Goal: Task Accomplishment & Management: Use online tool/utility

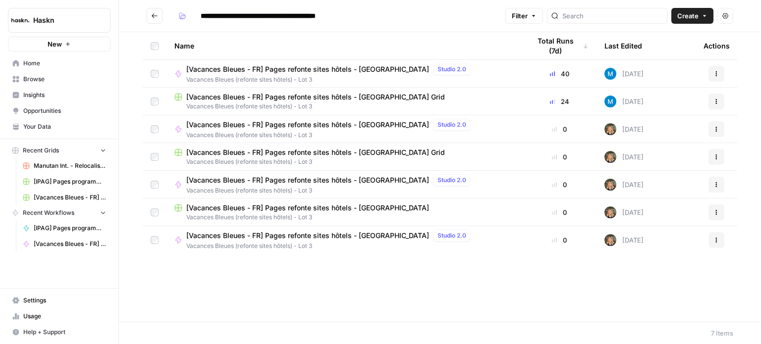
click at [353, 237] on span "[Vacances Bleues - FR] Pages refonte sites hôtels - [GEOGRAPHIC_DATA]" at bounding box center [307, 236] width 243 height 10
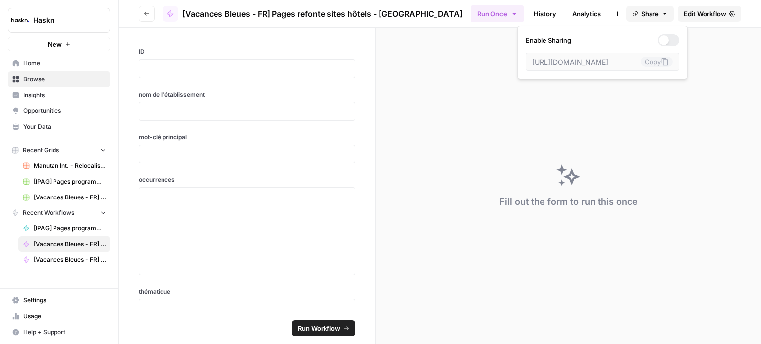
click at [668, 13] on button "Share" at bounding box center [650, 14] width 48 height 16
click at [703, 14] on span "Edit Workflow" at bounding box center [704, 14] width 43 height 10
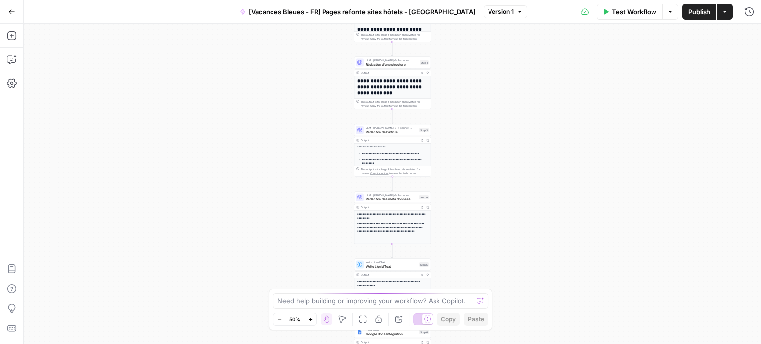
click at [720, 14] on button "Actions" at bounding box center [724, 12] width 16 height 16
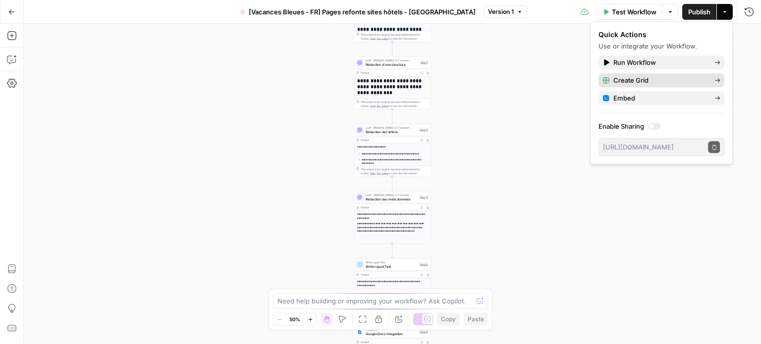
click at [700, 78] on span "Create Grid" at bounding box center [659, 80] width 93 height 10
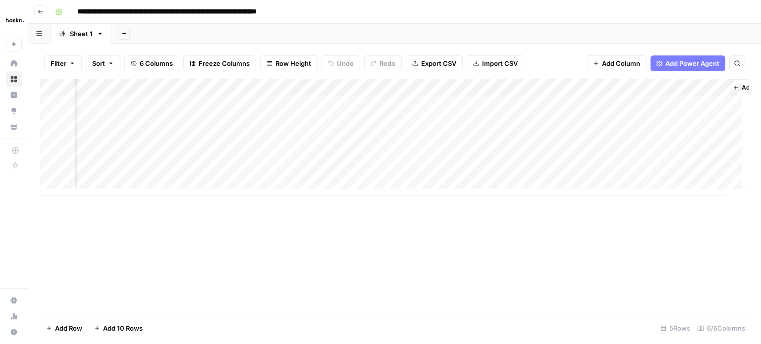
scroll to position [0, 357]
click at [665, 91] on div "Add Column" at bounding box center [394, 137] width 709 height 117
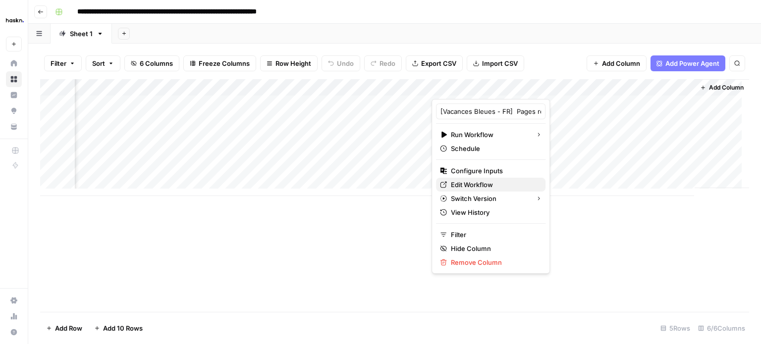
click at [492, 185] on span "Edit Workflow" at bounding box center [494, 185] width 87 height 10
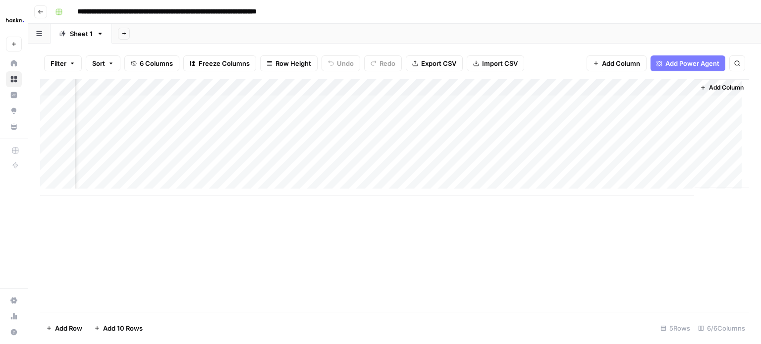
click at [383, 154] on div "Add Column" at bounding box center [394, 137] width 709 height 117
click at [234, 101] on div "Add Column" at bounding box center [394, 137] width 709 height 117
click at [416, 97] on div "Add Column" at bounding box center [394, 137] width 709 height 117
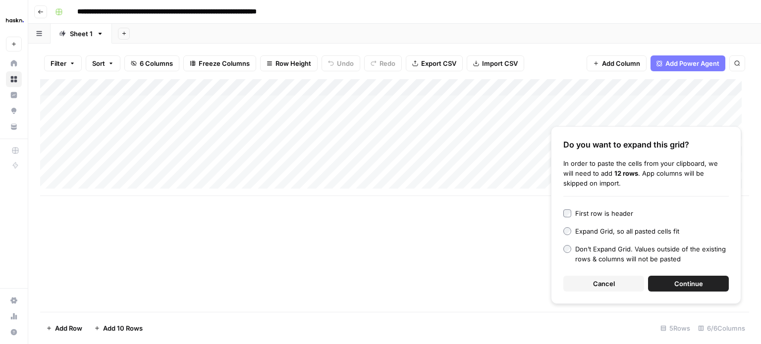
click at [666, 285] on button "Continue" at bounding box center [688, 284] width 81 height 16
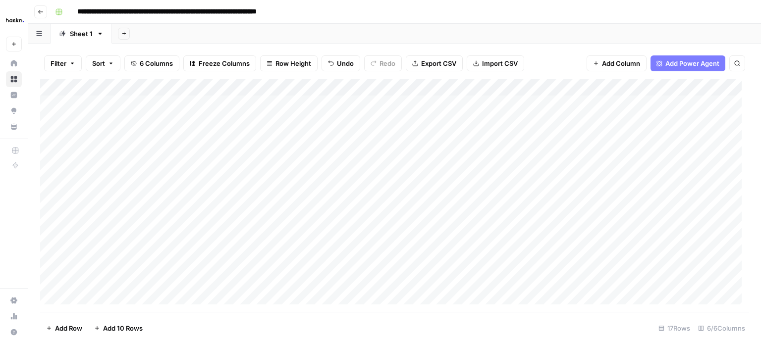
click at [321, 173] on div "Add Column" at bounding box center [394, 195] width 709 height 233
click at [425, 108] on div "Add Column" at bounding box center [394, 195] width 709 height 233
click at [594, 93] on div "Add Column" at bounding box center [394, 195] width 709 height 233
click at [483, 119] on div "Add Column" at bounding box center [394, 195] width 709 height 233
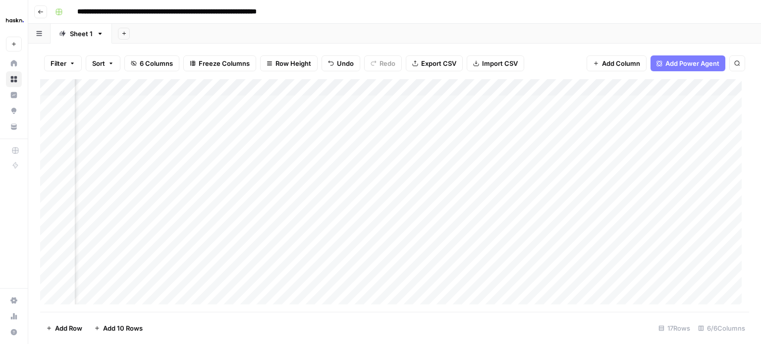
click at [571, 104] on div "Add Column" at bounding box center [394, 195] width 709 height 233
click at [547, 182] on div "Add Column" at bounding box center [394, 195] width 709 height 233
click at [643, 170] on div "Add Column" at bounding box center [394, 195] width 709 height 233
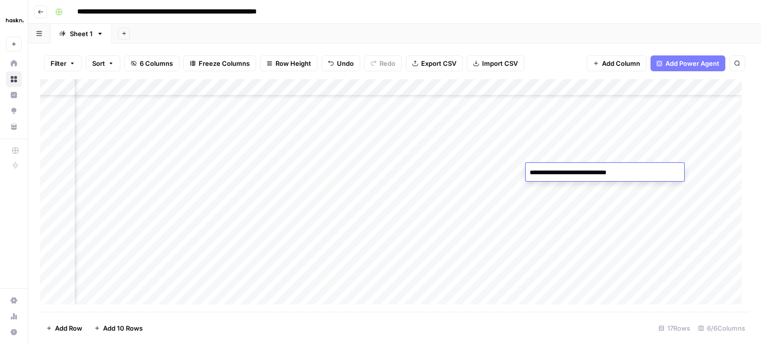
click at [477, 204] on div "Add Column" at bounding box center [394, 195] width 709 height 233
click at [633, 176] on div "Add Column" at bounding box center [394, 195] width 709 height 233
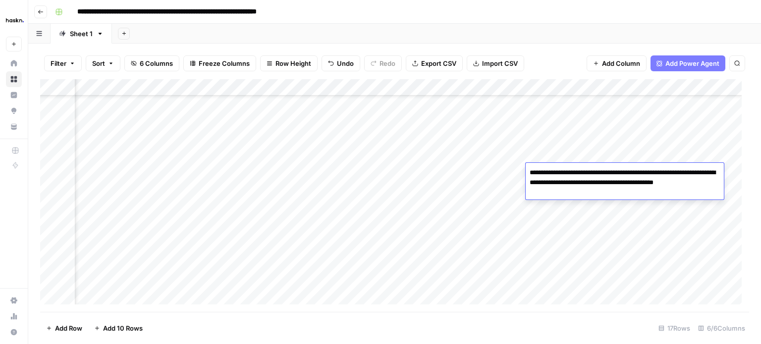
type textarea "**********"
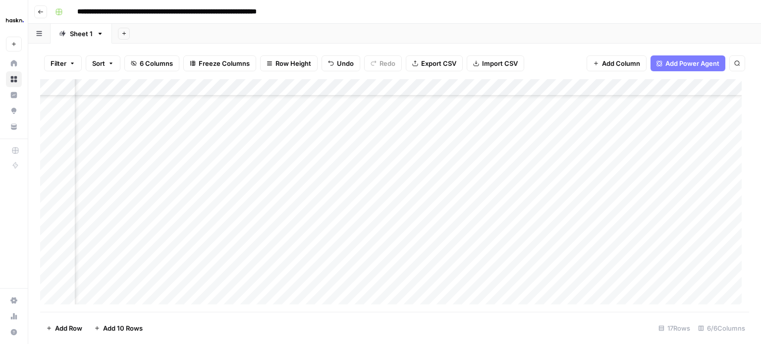
click at [367, 172] on div "Add Column" at bounding box center [394, 195] width 709 height 233
click at [569, 173] on div "Add Column" at bounding box center [394, 195] width 709 height 233
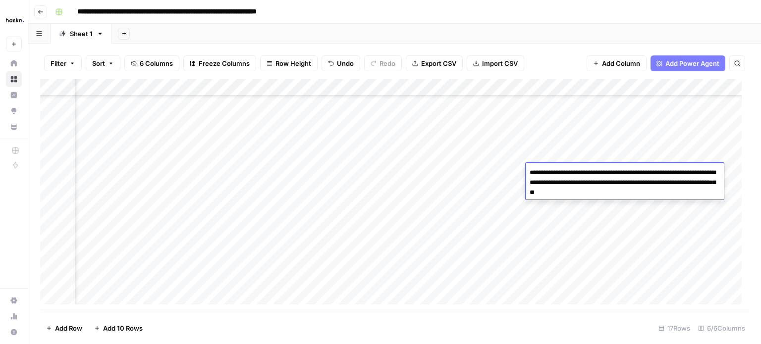
type textarea "**********"
click at [463, 201] on div "Add Column" at bounding box center [394, 195] width 709 height 233
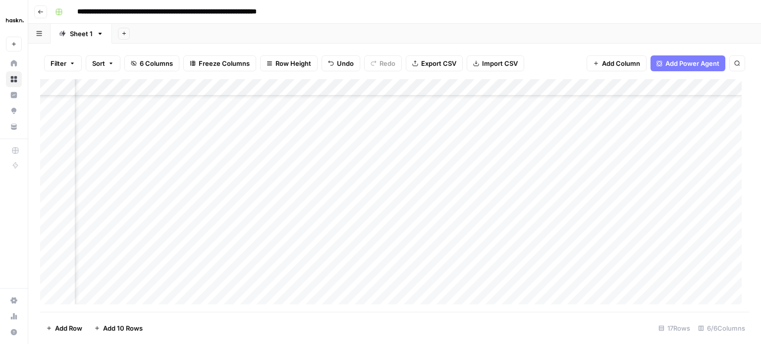
click at [552, 208] on div "Add Column" at bounding box center [394, 195] width 709 height 233
click at [551, 191] on div "Add Column" at bounding box center [394, 195] width 709 height 233
click at [152, 105] on div "Add Column" at bounding box center [394, 195] width 709 height 233
click at [265, 102] on div "Add Column" at bounding box center [394, 195] width 709 height 233
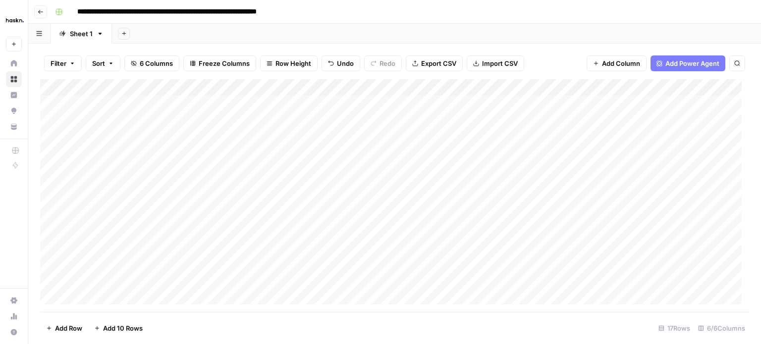
click at [292, 102] on div "Add Column" at bounding box center [394, 195] width 709 height 233
type textarea "**********"
click at [292, 102] on div "Add Column" at bounding box center [394, 195] width 709 height 233
drag, startPoint x: 285, startPoint y: 123, endPoint x: 275, endPoint y: 281, distance: 158.3
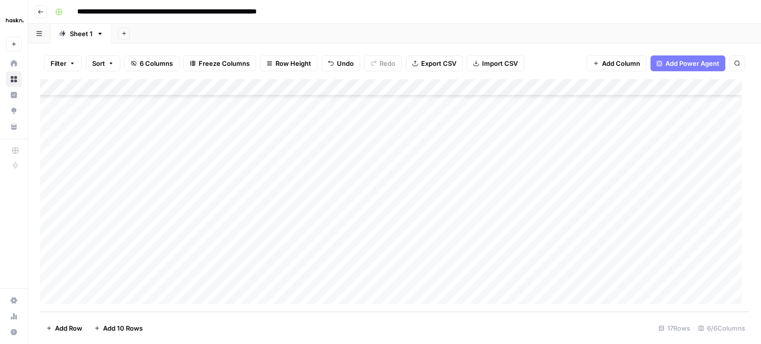
click at [275, 281] on div "Add Column" at bounding box center [394, 195] width 709 height 233
click at [186, 226] on div "Add Column" at bounding box center [394, 195] width 709 height 233
click at [336, 124] on div "Add Column" at bounding box center [394, 195] width 709 height 233
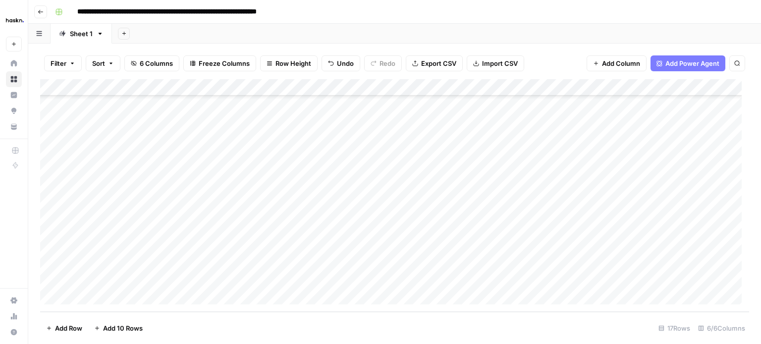
drag, startPoint x: 358, startPoint y: 128, endPoint x: 341, endPoint y: 274, distance: 147.2
click at [346, 274] on div "Add Column" at bounding box center [394, 195] width 709 height 233
click at [179, 225] on div "Add Column" at bounding box center [394, 195] width 709 height 233
click at [507, 162] on div "Add Column" at bounding box center [394, 195] width 709 height 233
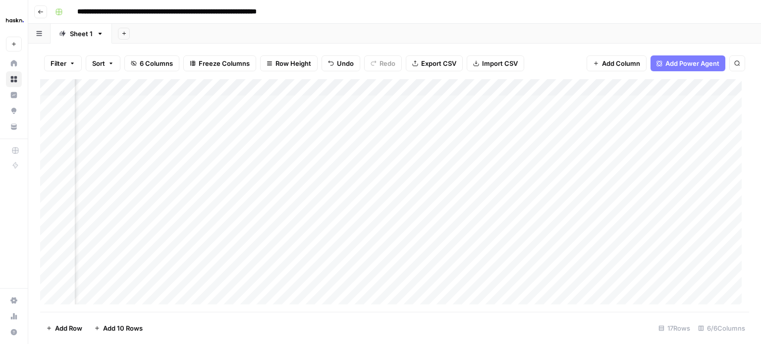
scroll to position [0, 123]
click at [471, 109] on div "Add Column" at bounding box center [394, 195] width 709 height 233
click at [424, 100] on div "Add Column" at bounding box center [394, 195] width 709 height 233
click at [424, 100] on textarea at bounding box center [458, 105] width 158 height 14
type textarea "**********"
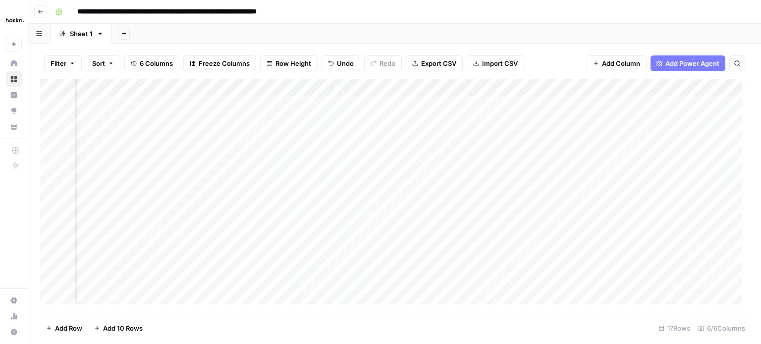
click at [350, 112] on div "Add Column" at bounding box center [394, 195] width 709 height 233
drag, startPoint x: 220, startPoint y: 85, endPoint x: 103, endPoint y: 87, distance: 116.4
click at [103, 87] on div "Add Column" at bounding box center [394, 195] width 709 height 233
drag, startPoint x: 267, startPoint y: 87, endPoint x: 221, endPoint y: 87, distance: 46.1
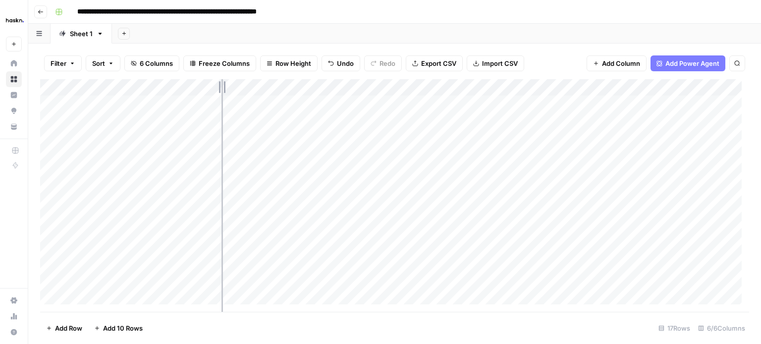
click at [221, 87] on div "Add Column" at bounding box center [394, 195] width 709 height 233
drag, startPoint x: 220, startPoint y: 87, endPoint x: 226, endPoint y: 87, distance: 6.0
click at [226, 87] on div "Add Column" at bounding box center [394, 195] width 709 height 233
drag, startPoint x: 226, startPoint y: 87, endPoint x: 236, endPoint y: 89, distance: 10.0
click at [236, 89] on div "Add Column" at bounding box center [394, 195] width 709 height 233
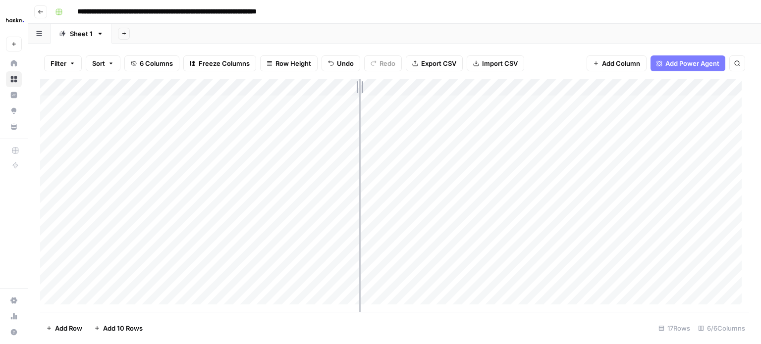
drag, startPoint x: 380, startPoint y: 87, endPoint x: 359, endPoint y: 88, distance: 21.3
click at [359, 88] on div "Add Column" at bounding box center [394, 195] width 709 height 233
drag, startPoint x: 358, startPoint y: 85, endPoint x: 349, endPoint y: 85, distance: 9.9
click at [349, 85] on div "Add Column" at bounding box center [394, 195] width 709 height 233
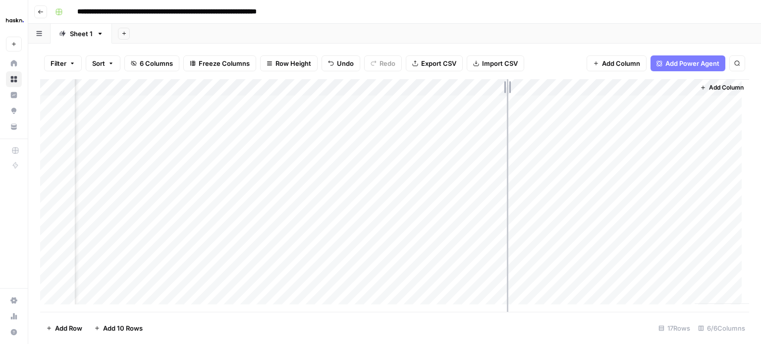
drag, startPoint x: 684, startPoint y: 87, endPoint x: 507, endPoint y: 92, distance: 177.3
click at [507, 92] on div "Add Column" at bounding box center [394, 195] width 709 height 233
click at [700, 89] on icon "button" at bounding box center [703, 88] width 6 height 6
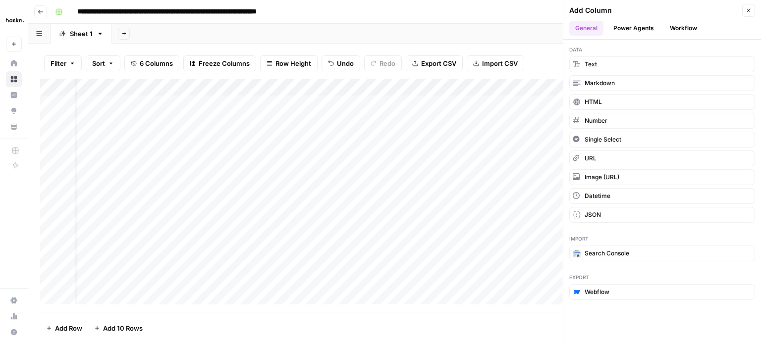
click at [751, 8] on button "Close" at bounding box center [748, 10] width 13 height 13
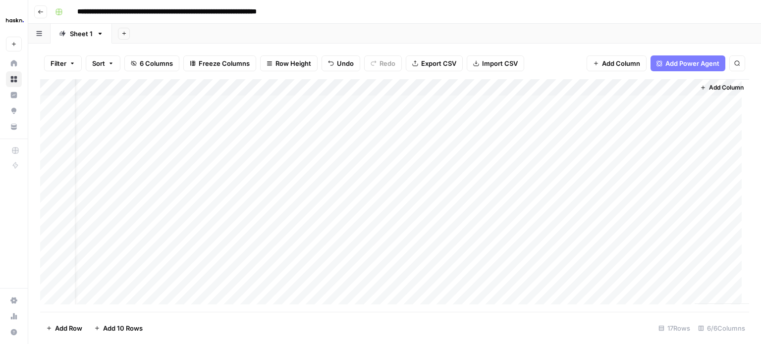
click at [648, 101] on div "Add Column" at bounding box center [394, 195] width 709 height 233
click at [421, 117] on div "Add Column" at bounding box center [394, 195] width 709 height 233
click at [426, 119] on div "Add Column" at bounding box center [394, 195] width 709 height 233
click at [426, 119] on textarea at bounding box center [427, 121] width 158 height 14
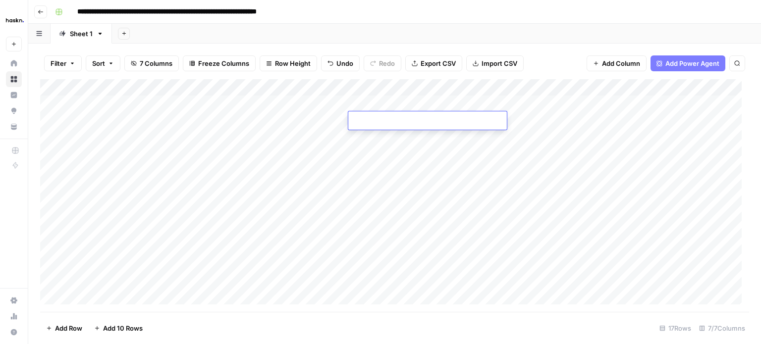
type textarea "**********"
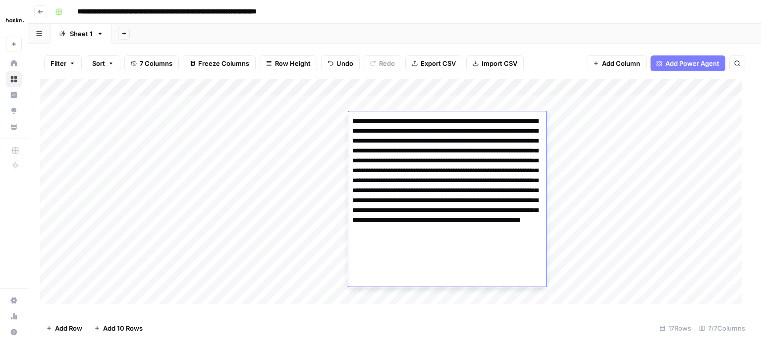
click at [339, 125] on div "Add Column" at bounding box center [394, 195] width 709 height 233
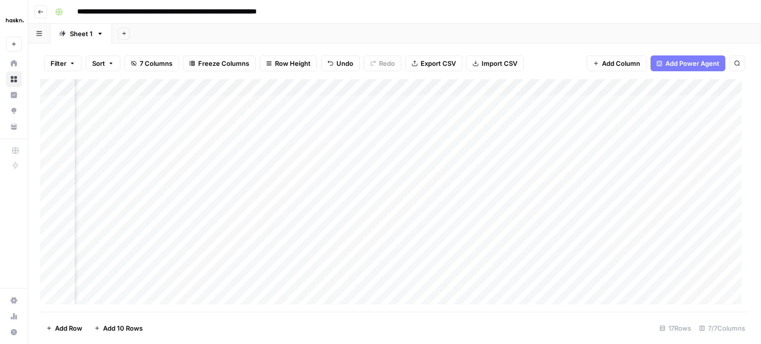
scroll to position [0, 113]
click at [557, 118] on div "Add Column" at bounding box center [394, 195] width 709 height 233
click at [301, 144] on div "Add Column" at bounding box center [394, 195] width 709 height 233
click at [393, 134] on div "Add Column" at bounding box center [394, 195] width 709 height 233
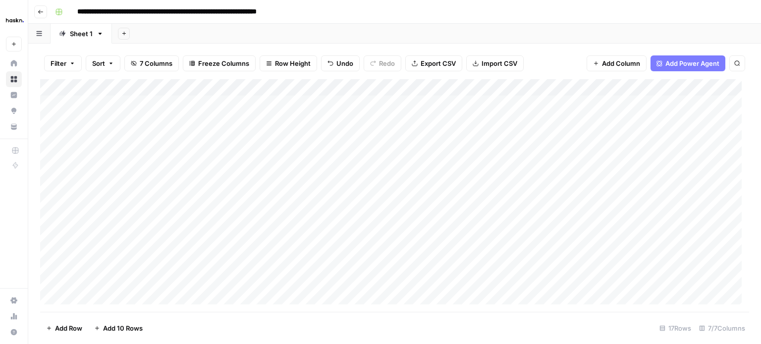
click at [393, 134] on div "Add Column" at bounding box center [394, 195] width 709 height 233
type textarea "**********"
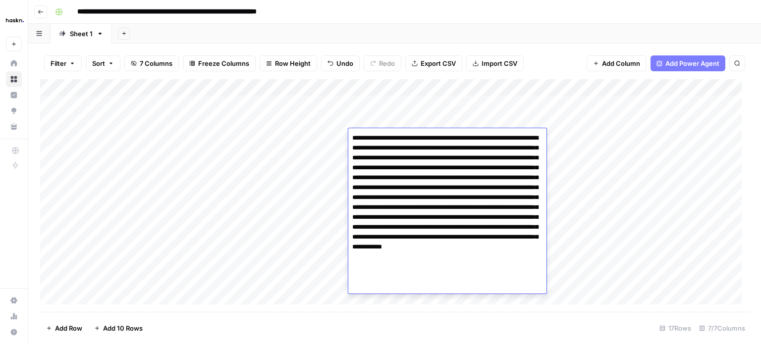
click at [317, 147] on div "Add Column" at bounding box center [394, 195] width 709 height 233
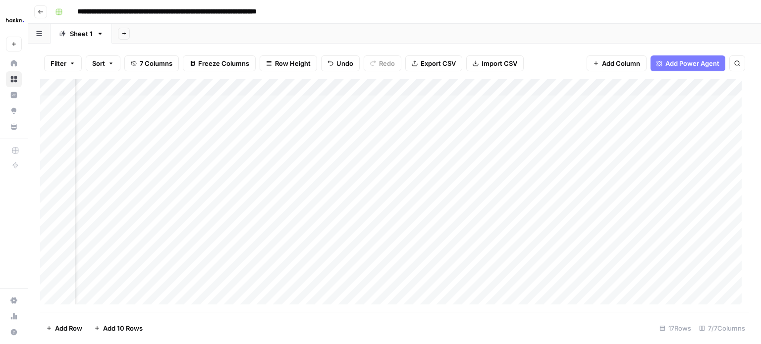
scroll to position [0, 46]
click at [623, 141] on div "Add Column" at bounding box center [394, 195] width 709 height 233
click at [332, 155] on div "Add Column" at bounding box center [394, 195] width 709 height 233
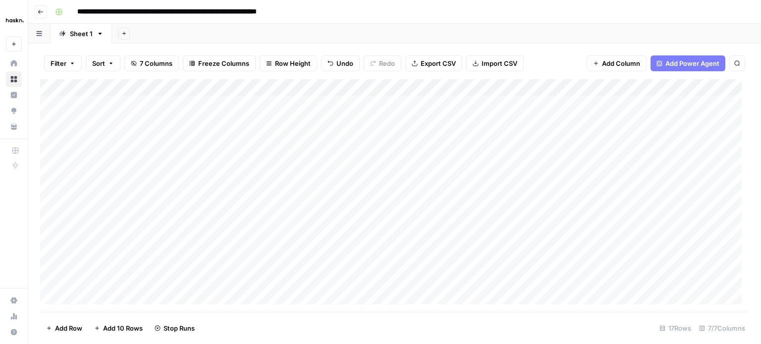
click at [314, 154] on div "Add Column" at bounding box center [394, 195] width 709 height 233
click at [388, 149] on div "Add Column" at bounding box center [394, 195] width 709 height 233
type textarea "**********"
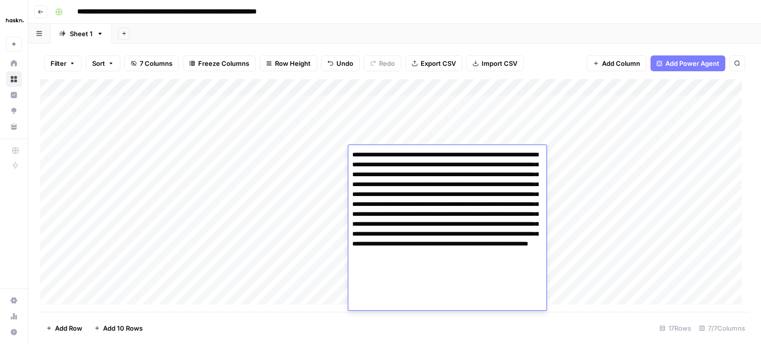
click at [316, 149] on div "Add Column" at bounding box center [394, 195] width 709 height 233
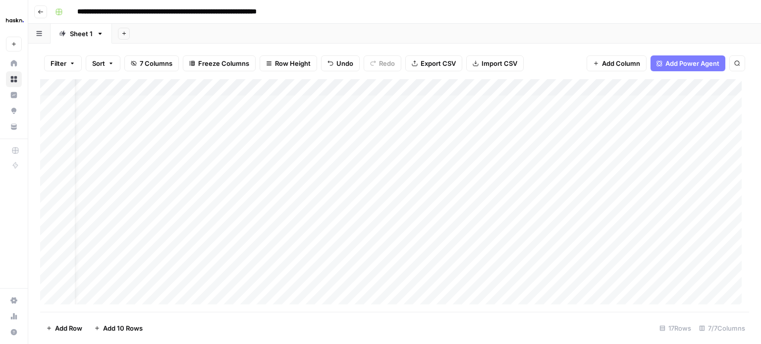
click at [345, 168] on div "Add Column" at bounding box center [394, 195] width 709 height 233
click at [249, 168] on div "Add Column" at bounding box center [394, 195] width 709 height 233
click at [391, 170] on div "Add Column" at bounding box center [394, 195] width 709 height 233
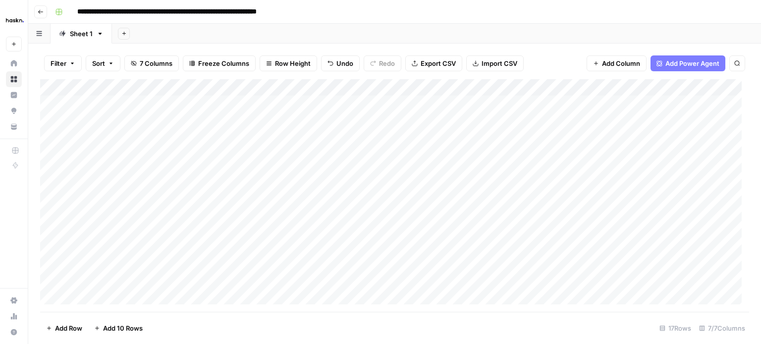
click at [385, 170] on div "Add Column" at bounding box center [394, 195] width 709 height 233
click at [385, 170] on textarea at bounding box center [427, 172] width 158 height 14
type textarea "**********"
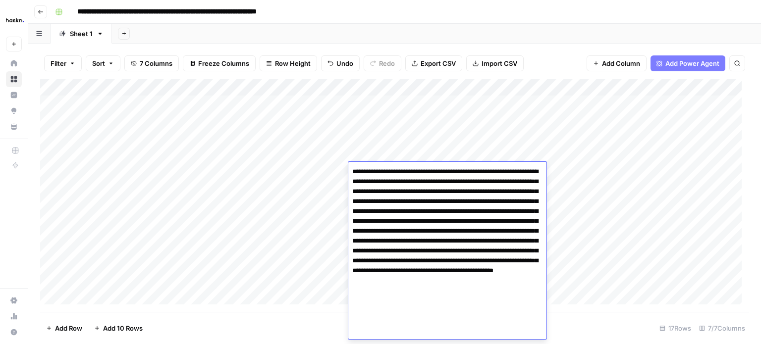
click at [323, 168] on div "Add Column" at bounding box center [394, 195] width 709 height 233
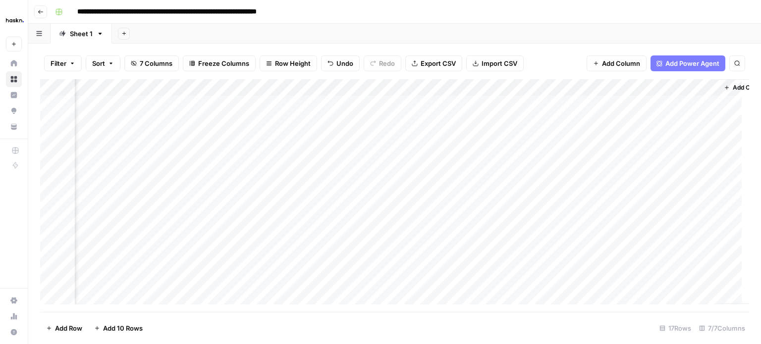
scroll to position [0, 81]
click at [587, 153] on div "Add Column" at bounding box center [394, 195] width 709 height 233
click at [592, 170] on div "Add Column" at bounding box center [394, 195] width 709 height 233
click at [694, 100] on div "Add Column" at bounding box center [394, 195] width 709 height 233
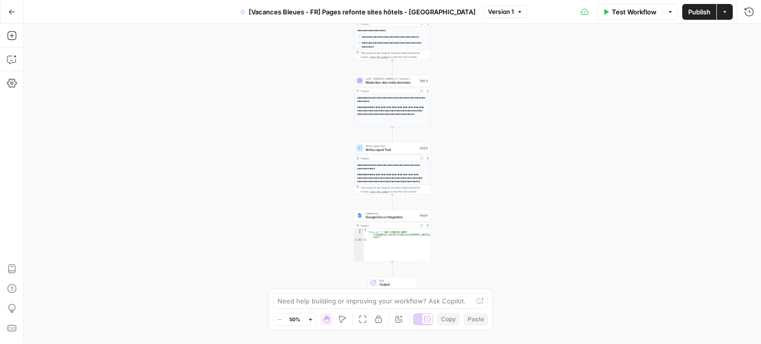
click at [385, 153] on div "Write Liquid Text Write Liquid Text Step 5 Copy step Delete step Add Note Test" at bounding box center [392, 148] width 77 height 12
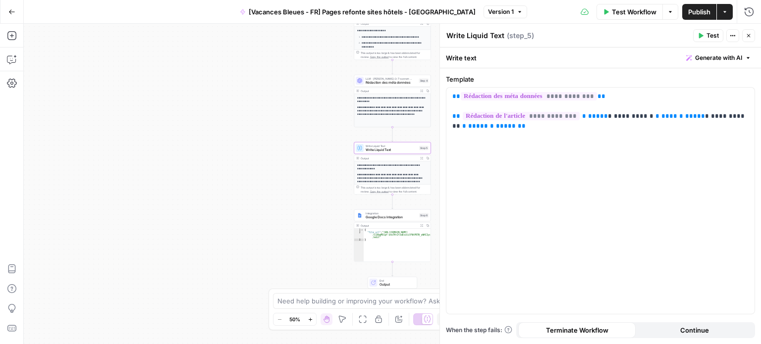
click at [386, 172] on div "**********" at bounding box center [392, 205] width 76 height 88
click at [364, 156] on div "Output" at bounding box center [388, 158] width 56 height 4
click at [364, 158] on div "Output" at bounding box center [388, 158] width 56 height 4
click at [380, 95] on div "**********" at bounding box center [392, 110] width 76 height 33
click at [380, 87] on div "**********" at bounding box center [392, 101] width 77 height 52
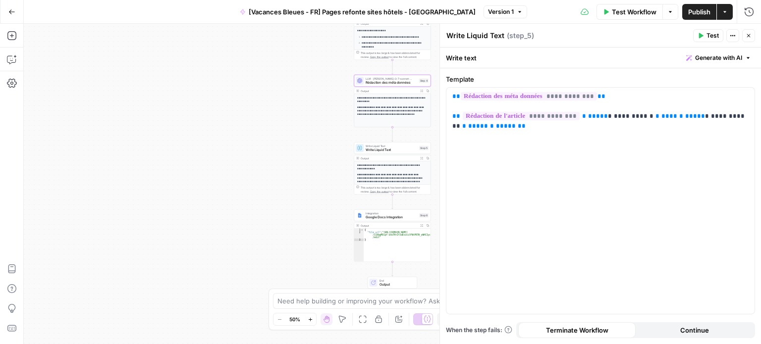
click at [382, 97] on p "**********" at bounding box center [392, 99] width 70 height 7
click at [421, 158] on icon "button" at bounding box center [421, 158] width 3 height 3
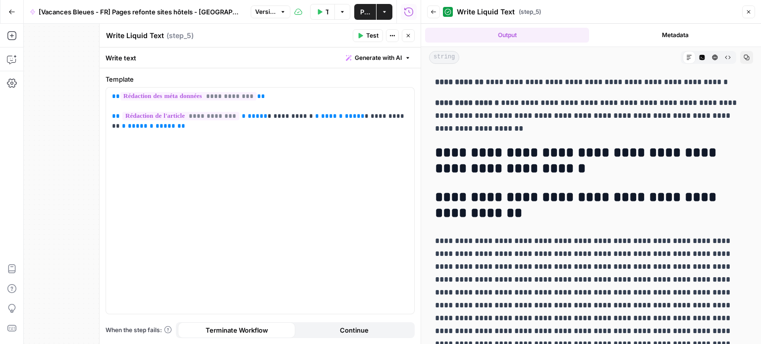
click at [749, 10] on icon "button" at bounding box center [748, 12] width 6 height 6
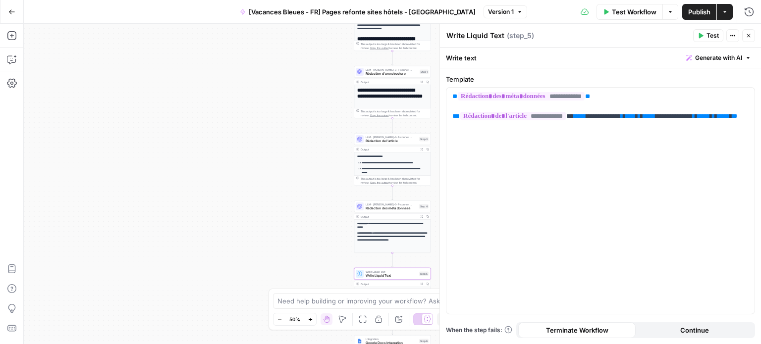
click at [748, 40] on button "Close" at bounding box center [748, 35] width 13 height 13
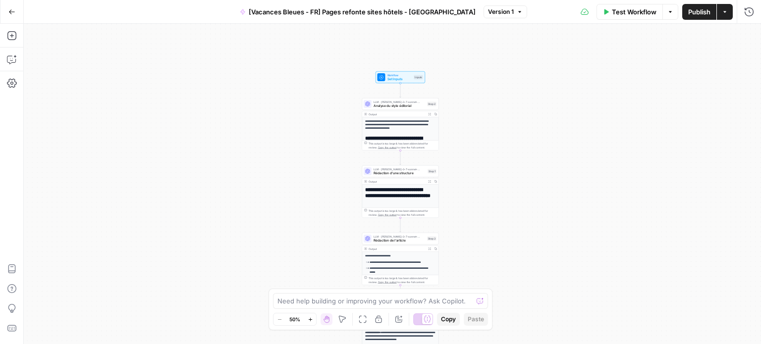
drag, startPoint x: 467, startPoint y: 85, endPoint x: 482, endPoint y: 234, distance: 149.8
click at [482, 234] on div "**********" at bounding box center [392, 184] width 737 height 320
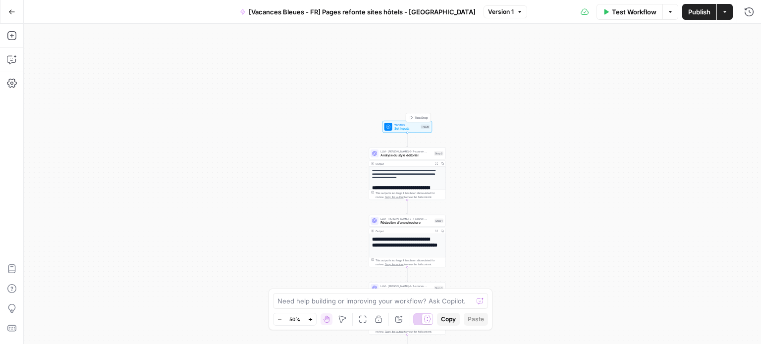
click at [392, 130] on div "Workflow Set Inputs Inputs Test Step" at bounding box center [407, 127] width 46 height 8
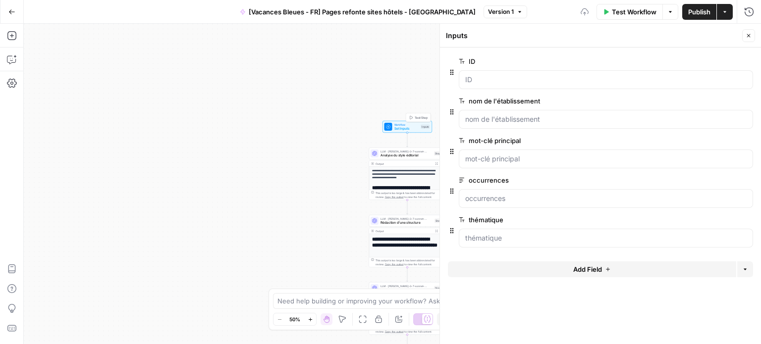
click at [329, 144] on div "**********" at bounding box center [392, 184] width 737 height 320
click at [749, 33] on icon "button" at bounding box center [748, 36] width 6 height 6
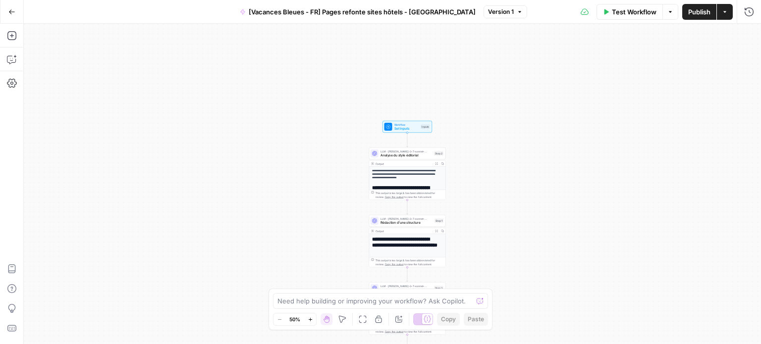
click at [437, 161] on button "Expand Output" at bounding box center [436, 164] width 6 height 6
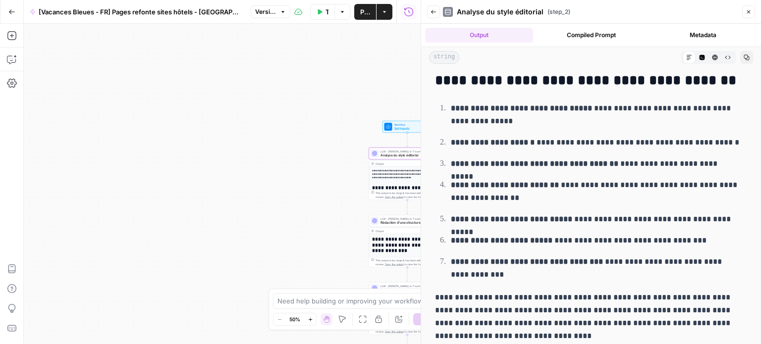
scroll to position [1213, 0]
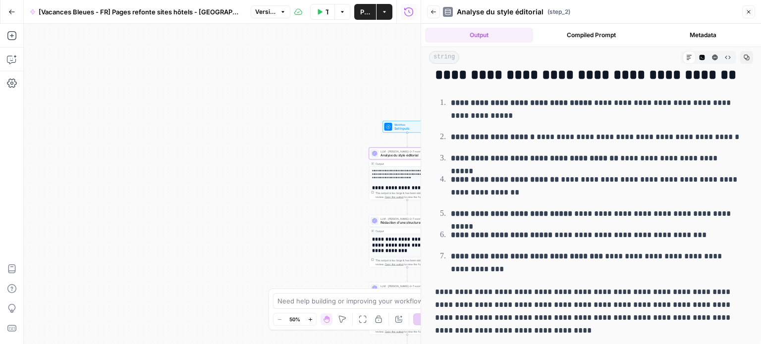
click at [317, 174] on div "**********" at bounding box center [222, 184] width 397 height 320
click at [752, 15] on button "Close" at bounding box center [748, 11] width 13 height 13
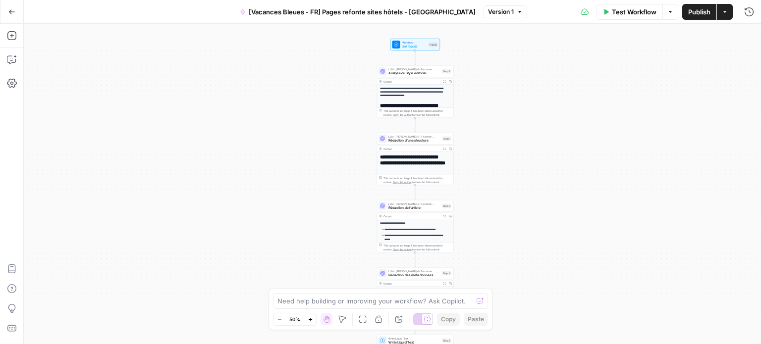
drag, startPoint x: 349, startPoint y: 186, endPoint x: 356, endPoint y: 67, distance: 119.5
click at [356, 67] on div "**********" at bounding box center [392, 184] width 737 height 320
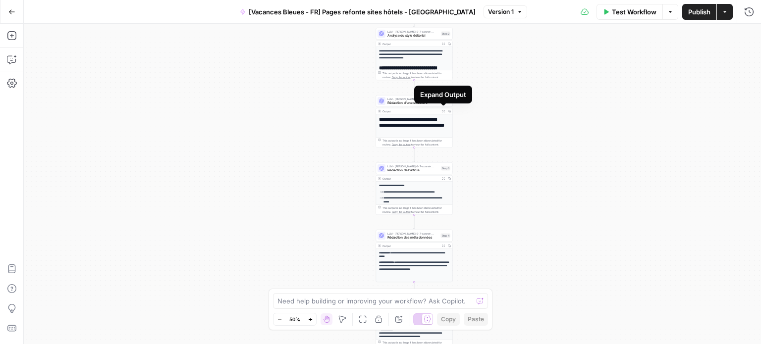
click at [445, 111] on button "Expand Output" at bounding box center [443, 111] width 6 height 6
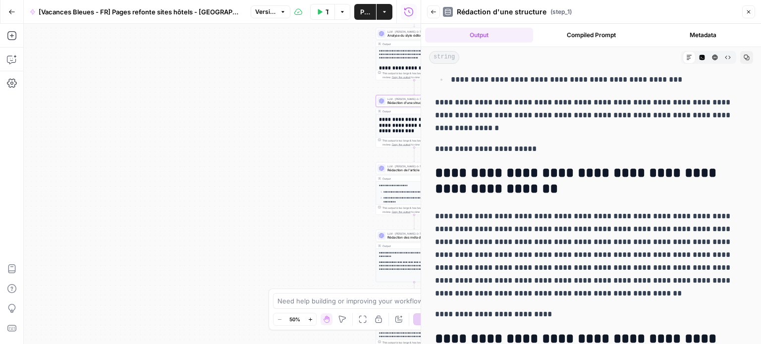
scroll to position [1201, 0]
